Goal: Information Seeking & Learning: Understand process/instructions

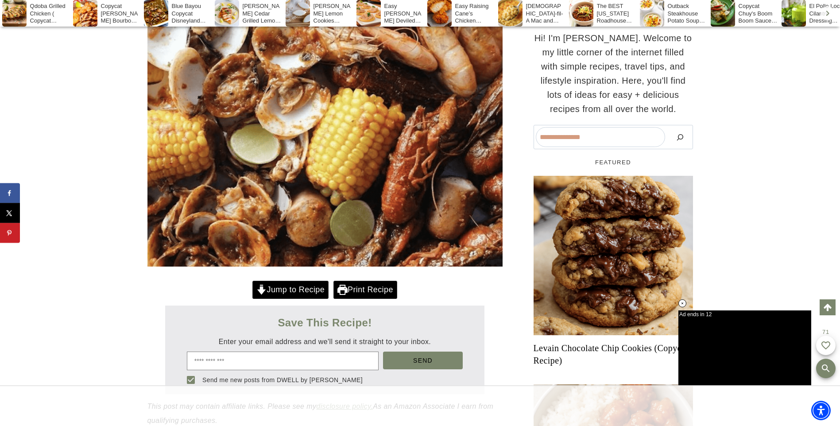
scroll to position [222, 0]
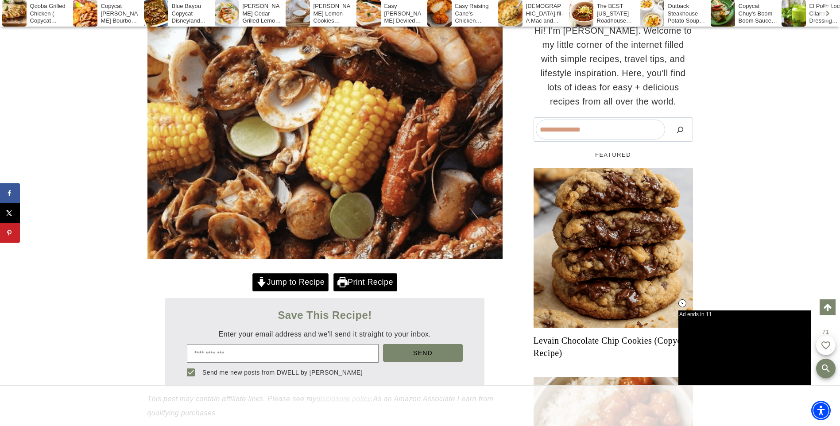
click at [299, 281] on link "Jump to Recipe" at bounding box center [291, 282] width 76 height 18
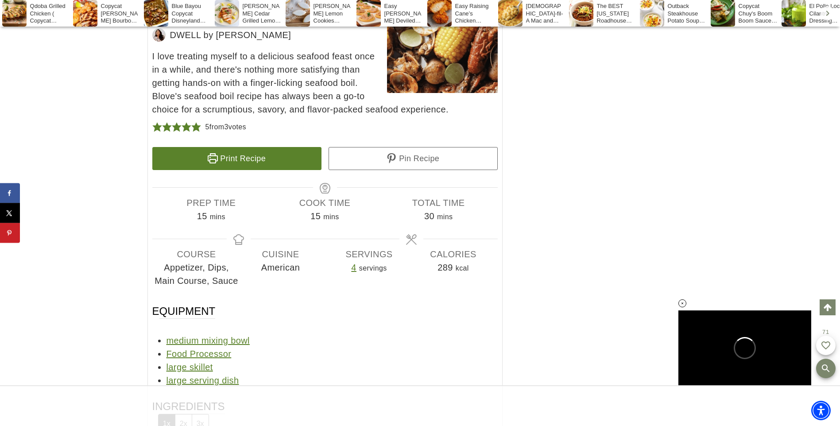
scroll to position [8131, 0]
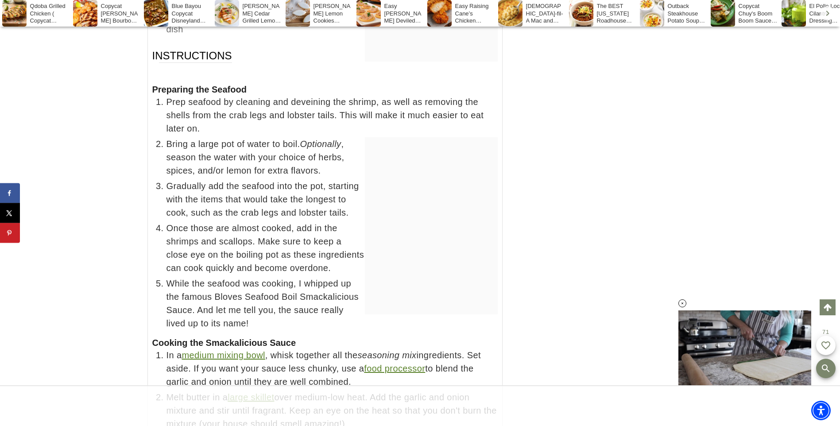
scroll to position [8745, 0]
